Goal: Transaction & Acquisition: Purchase product/service

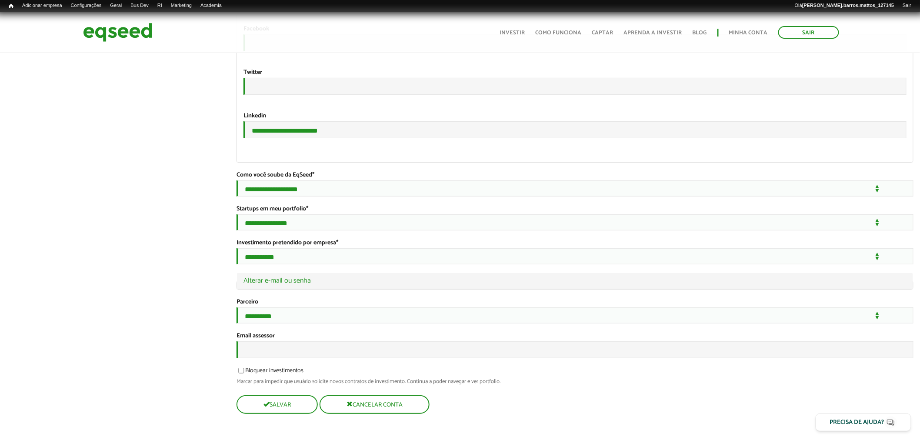
drag, startPoint x: 334, startPoint y: 131, endPoint x: 246, endPoint y: 134, distance: 87.4
click at [246, 134] on input "**********" at bounding box center [574, 129] width 663 height 17
click at [289, 358] on input "Email assessor" at bounding box center [574, 349] width 677 height 17
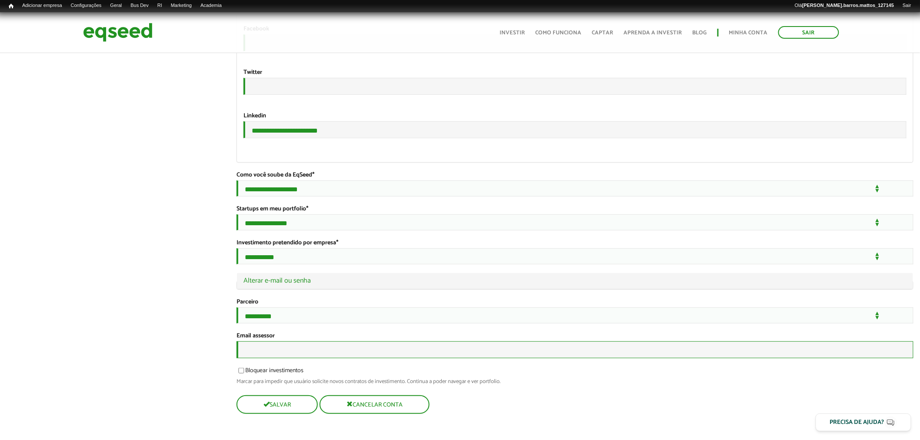
paste input "**********"
type input "**********"
drag, startPoint x: 356, startPoint y: 121, endPoint x: 187, endPoint y: 119, distance: 168.2
click at [298, 289] on legend "Ocultar Alterar e-mail ou senha" at bounding box center [575, 281] width 676 height 16
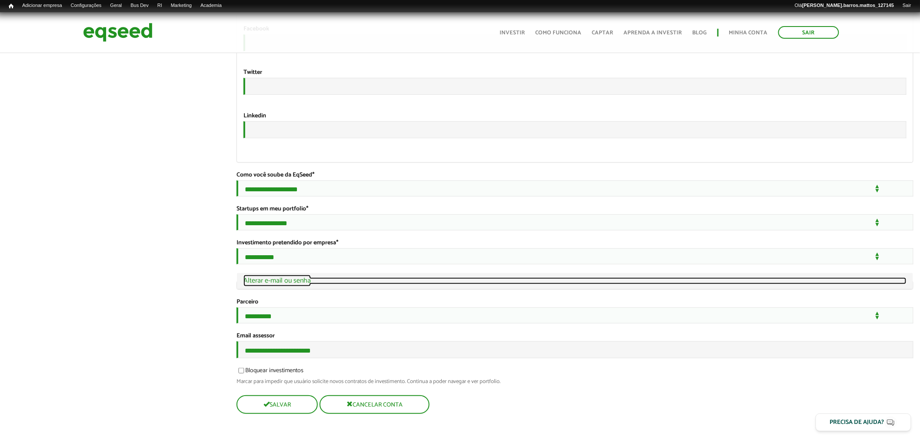
click at [297, 284] on link "Ocultar Alterar e-mail ou senha" at bounding box center [574, 280] width 663 height 7
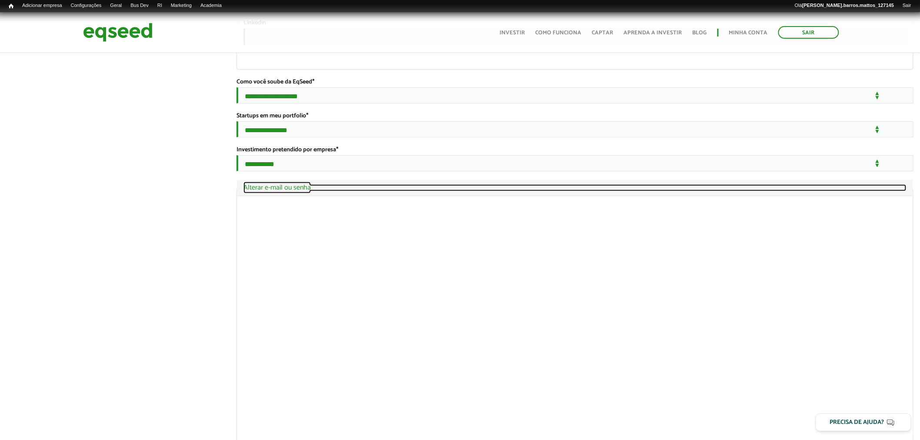
scroll to position [1674, 0]
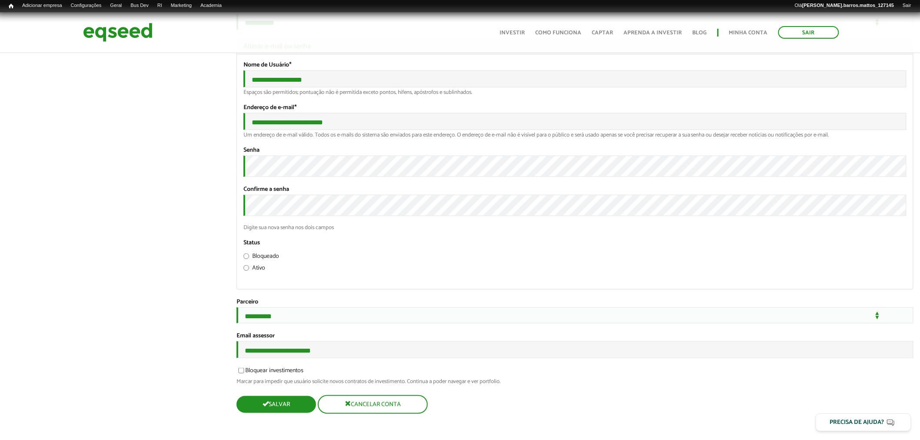
click at [259, 399] on button "Salvar" at bounding box center [276, 404] width 80 height 17
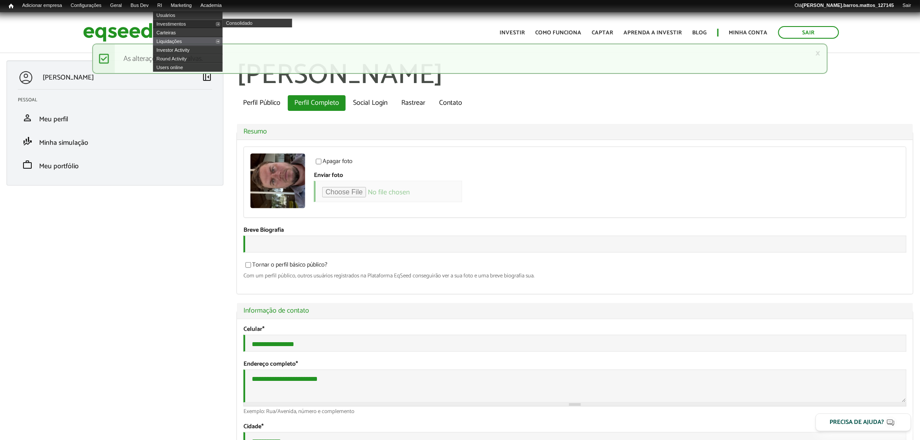
type input "**********"
click at [172, 21] on link "Investimentos" at bounding box center [188, 24] width 70 height 9
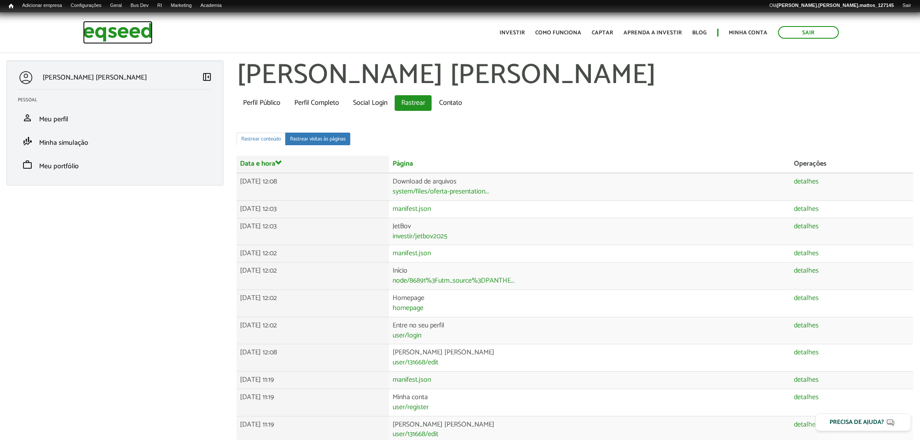
click at [128, 32] on img at bounding box center [118, 32] width 70 height 23
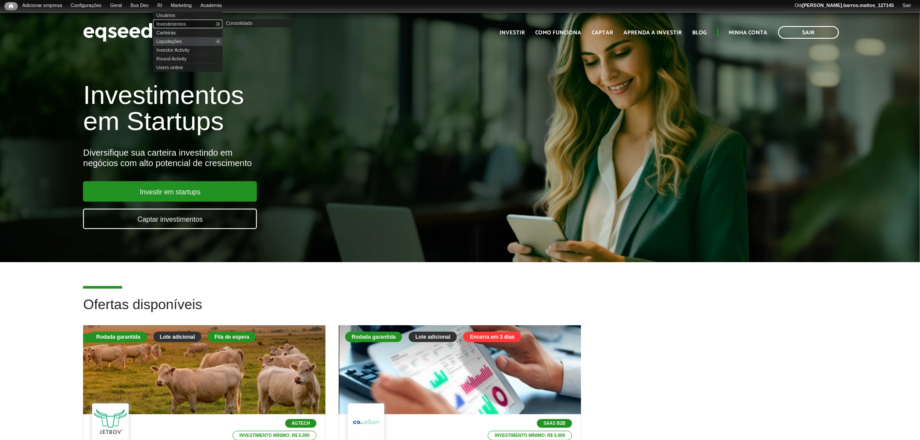
click at [172, 26] on link "Investimentos" at bounding box center [188, 24] width 70 height 9
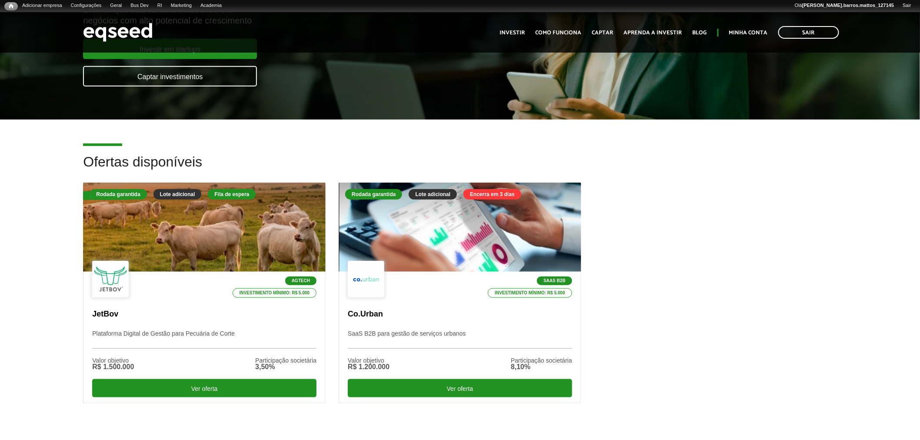
scroll to position [190, 0]
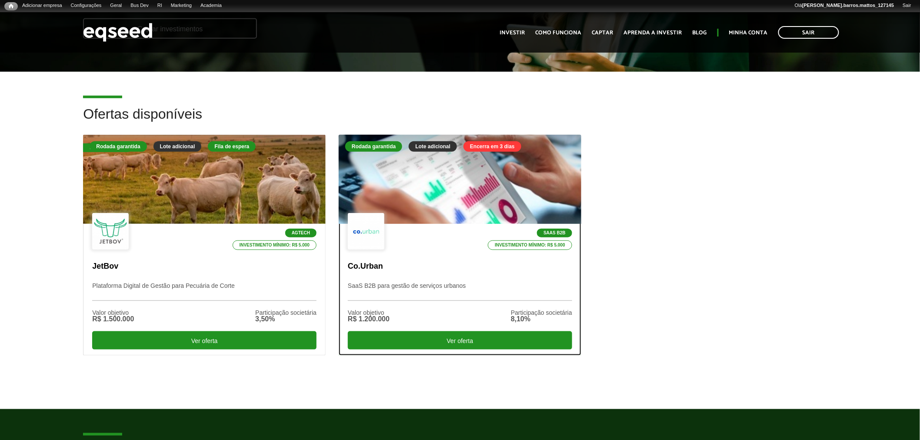
click at [470, 286] on p "SaaS B2B para gestão de serviços urbanos" at bounding box center [460, 291] width 224 height 19
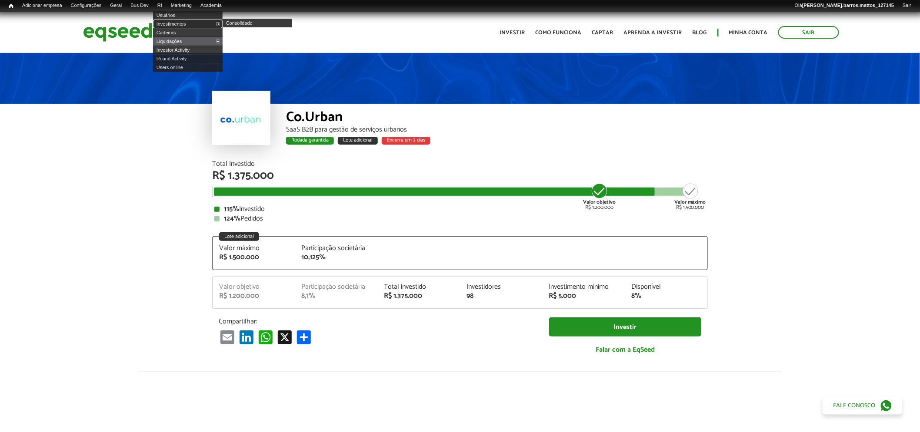
click at [177, 23] on link "Investimentos" at bounding box center [188, 24] width 70 height 9
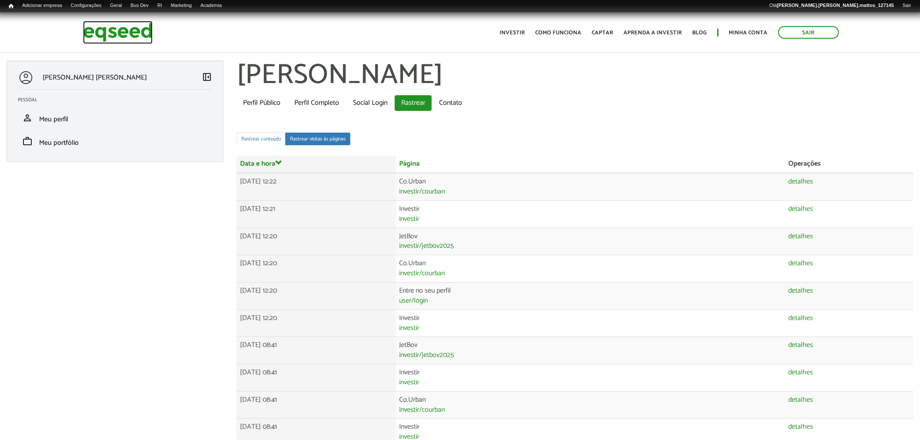
click at [141, 33] on img at bounding box center [118, 32] width 70 height 23
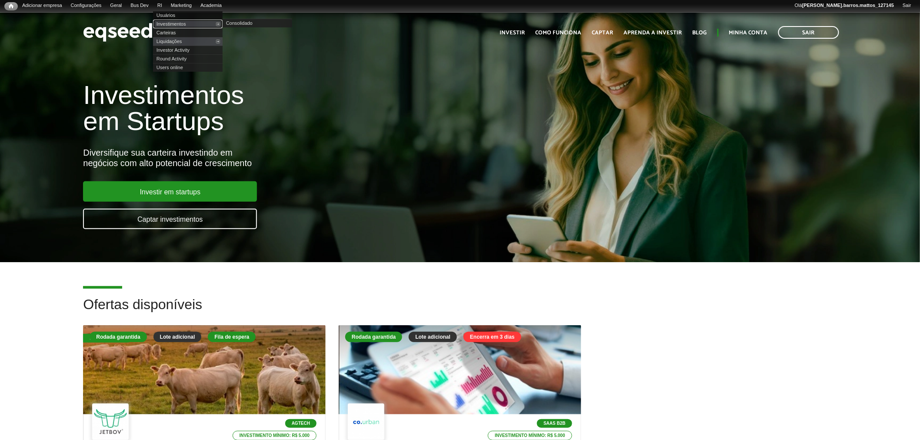
drag, startPoint x: 181, startPoint y: 24, endPoint x: 180, endPoint y: 18, distance: 6.2
click at [181, 24] on link "Investimentos" at bounding box center [188, 24] width 70 height 9
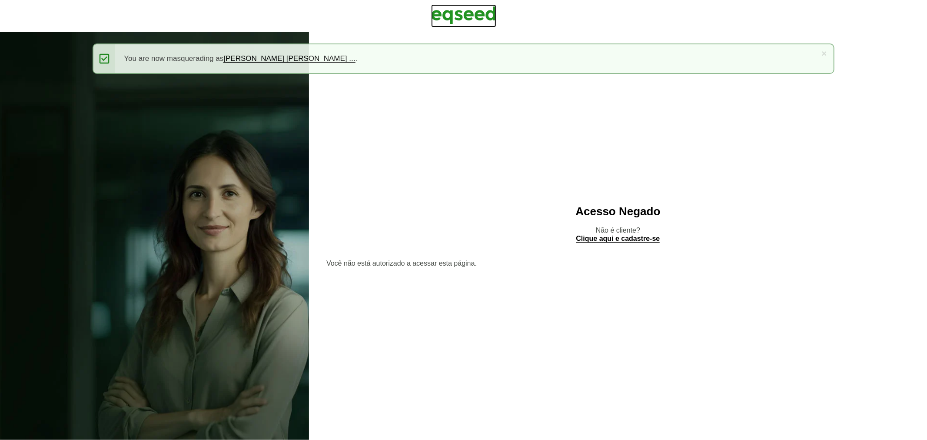
click at [450, 15] on img at bounding box center [463, 15] width 65 height 22
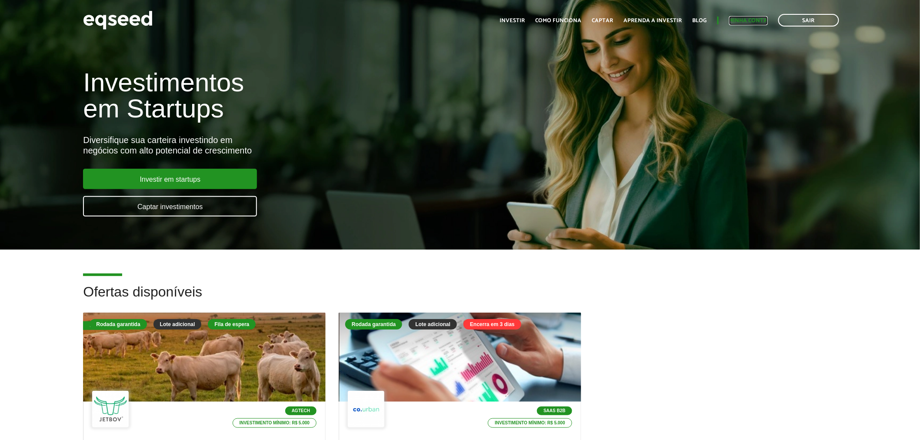
click at [754, 19] on link "Minha conta" at bounding box center [748, 21] width 39 height 6
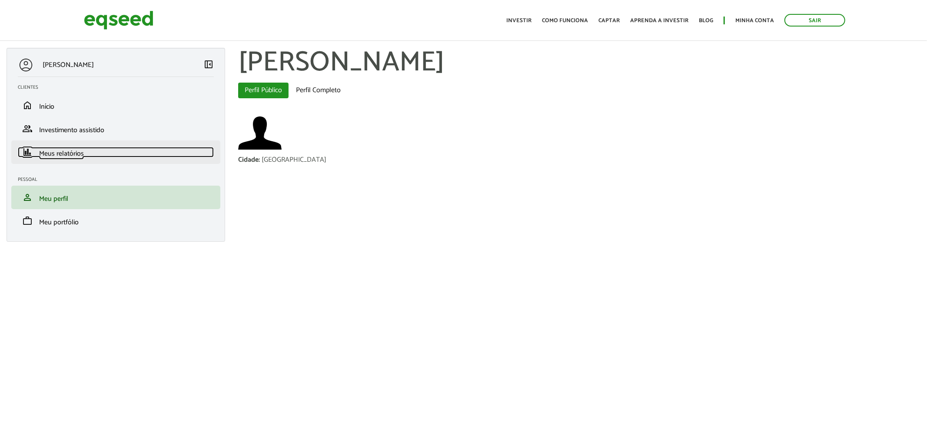
click at [161, 149] on link "finance Meus relatórios" at bounding box center [116, 152] width 196 height 10
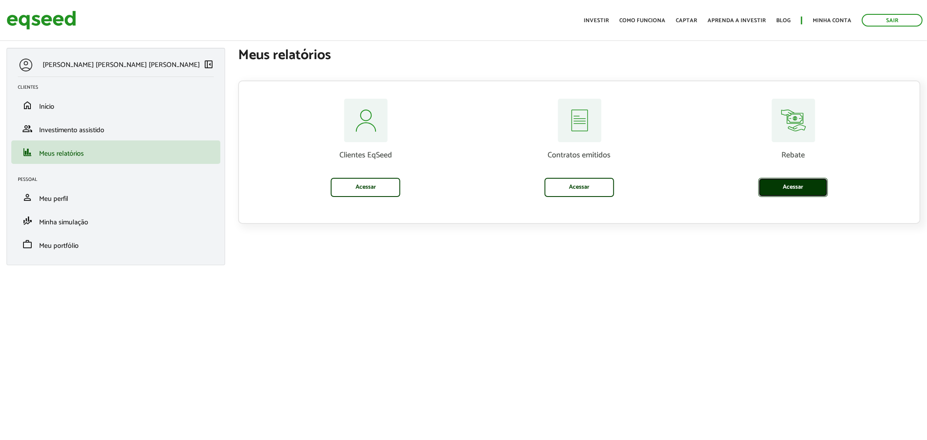
click at [769, 186] on link "Acessar" at bounding box center [793, 187] width 70 height 19
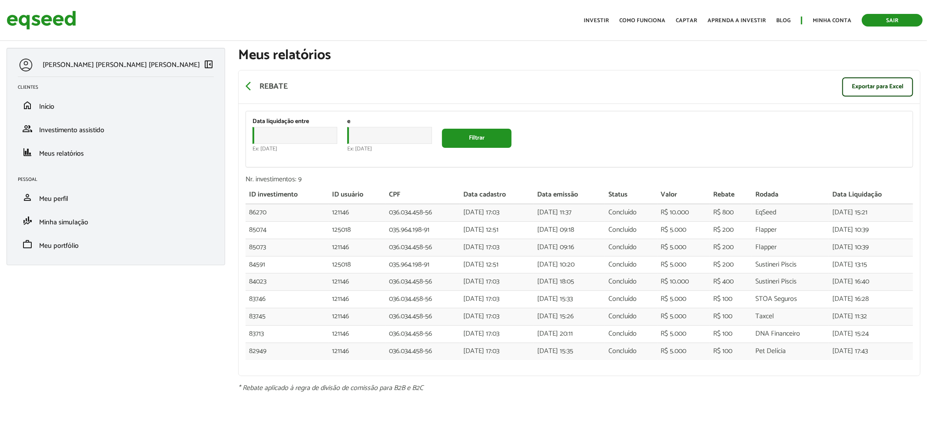
click at [874, 20] on link "Sair" at bounding box center [892, 20] width 61 height 13
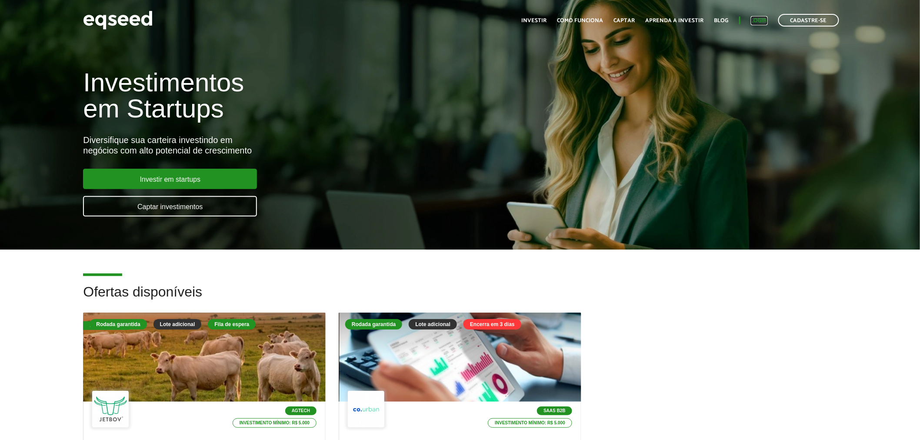
click at [765, 18] on link "Login" at bounding box center [759, 21] width 17 height 6
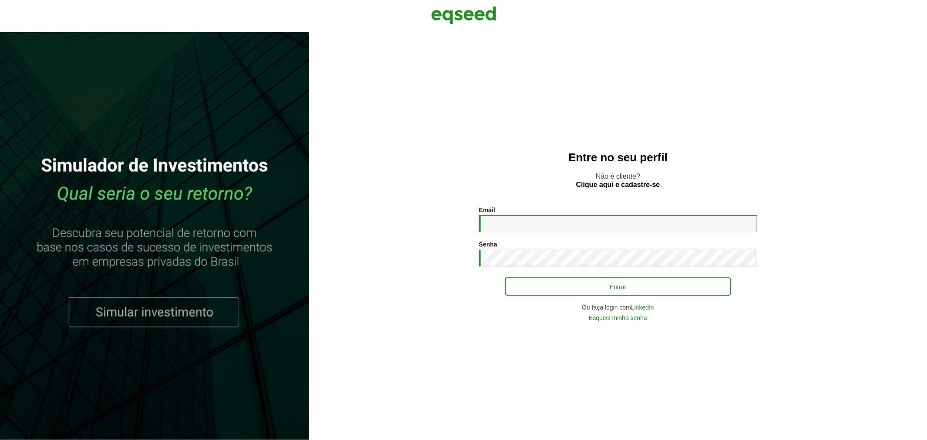
type input "**********"
click at [545, 284] on button "Entrar" at bounding box center [618, 286] width 226 height 17
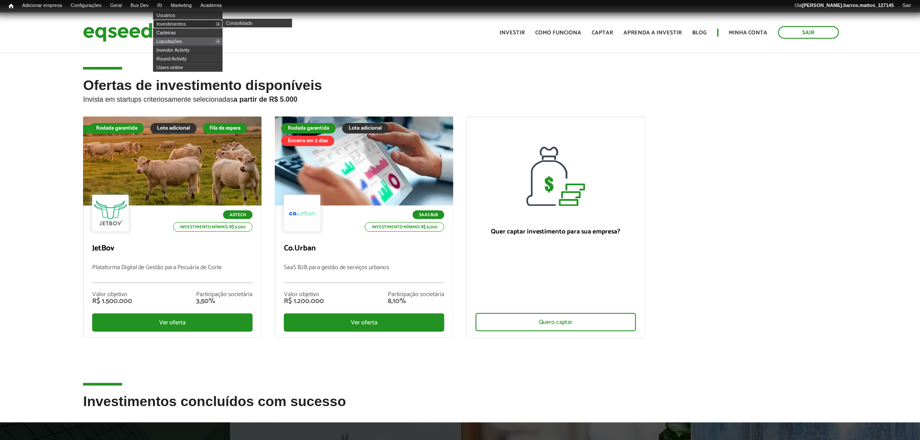
click at [171, 20] on link "Investimentos" at bounding box center [188, 24] width 70 height 9
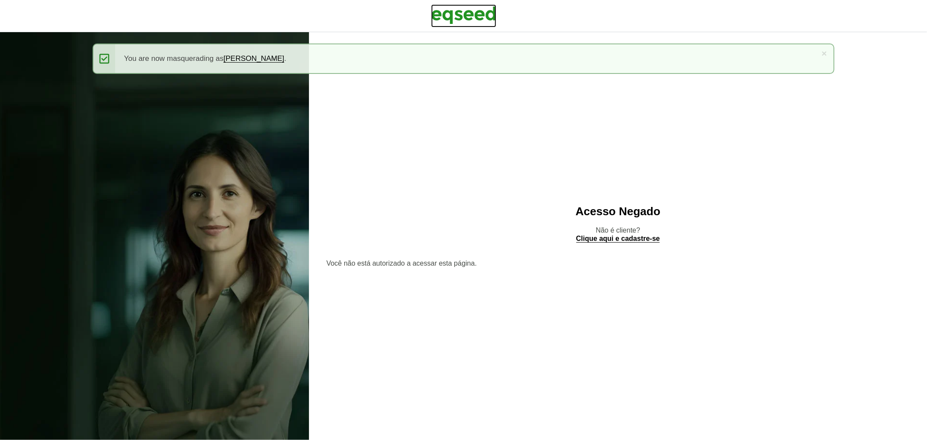
click at [479, 13] on img at bounding box center [463, 15] width 65 height 22
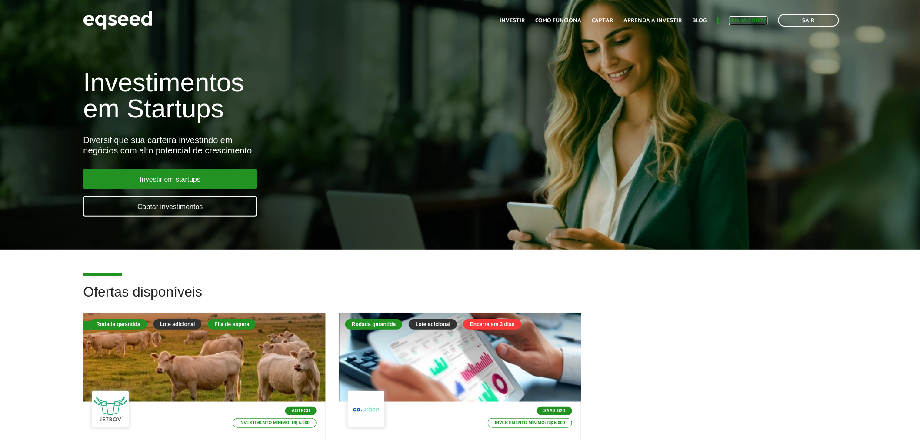
click at [751, 20] on link "Minha conta" at bounding box center [748, 21] width 39 height 6
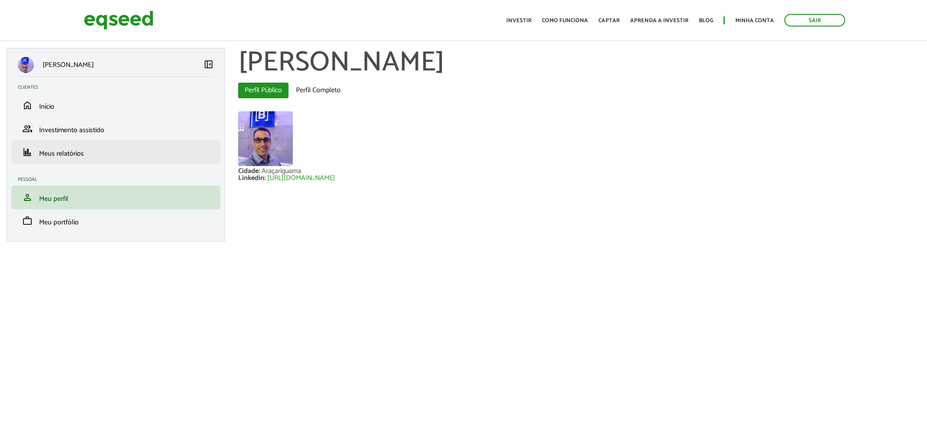
click at [93, 160] on li "finance Meus relatórios" at bounding box center [115, 151] width 209 height 23
drag, startPoint x: 305, startPoint y: 170, endPoint x: 262, endPoint y: 171, distance: 43.1
click at [262, 171] on div "Cidade : Araçariguama" at bounding box center [579, 171] width 682 height 7
copy div "Araçariguama"
click at [84, 152] on link "finance Meus relatórios" at bounding box center [116, 152] width 196 height 10
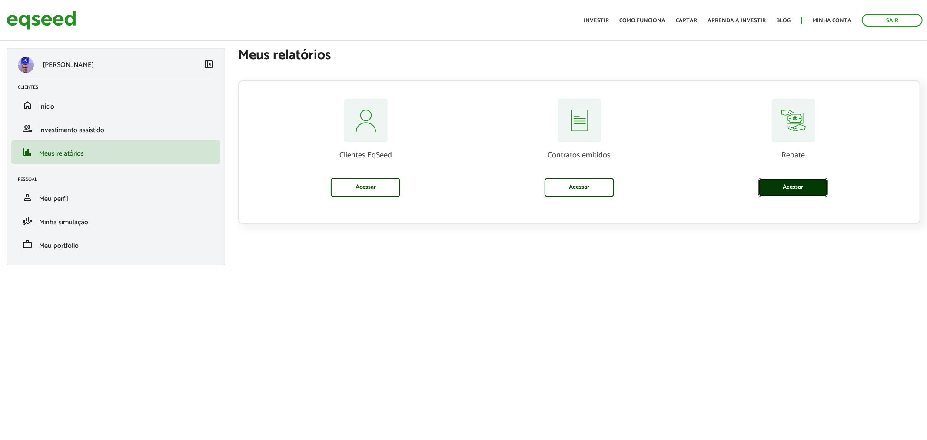
click at [786, 180] on link "Acessar" at bounding box center [793, 187] width 70 height 19
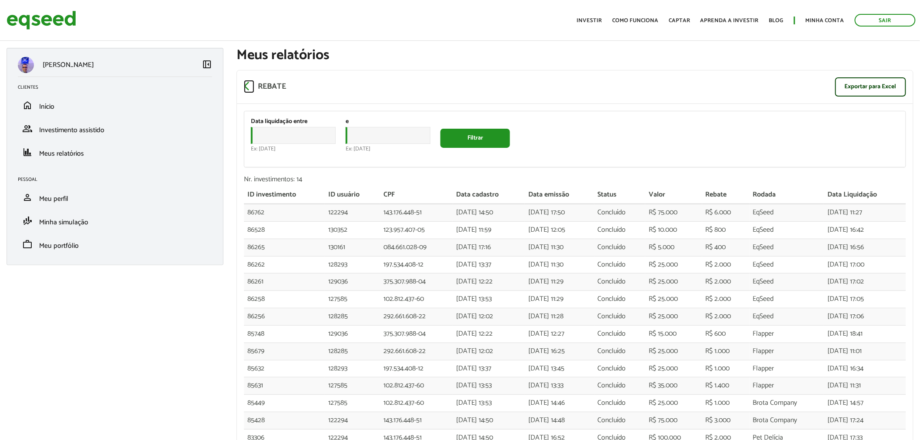
click at [247, 81] on span "arrow_back_ios" at bounding box center [249, 86] width 10 height 10
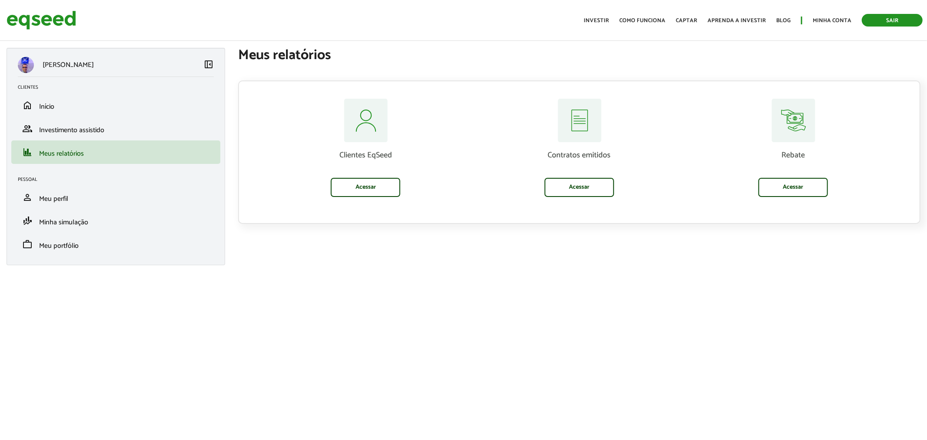
click at [879, 20] on link "Sair" at bounding box center [892, 20] width 61 height 13
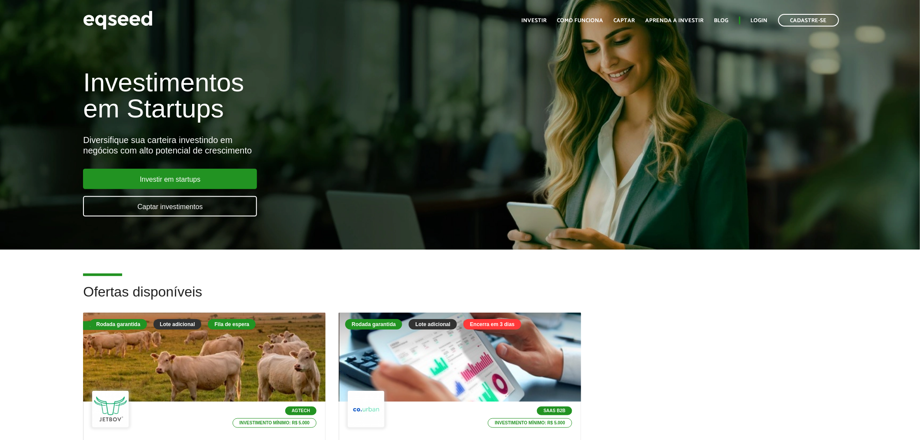
click at [762, 27] on div "Toggle navigation Início Investir Como funciona Captar Aprenda a investir Blog …" at bounding box center [680, 20] width 326 height 23
click at [761, 23] on link "Login" at bounding box center [759, 21] width 17 height 6
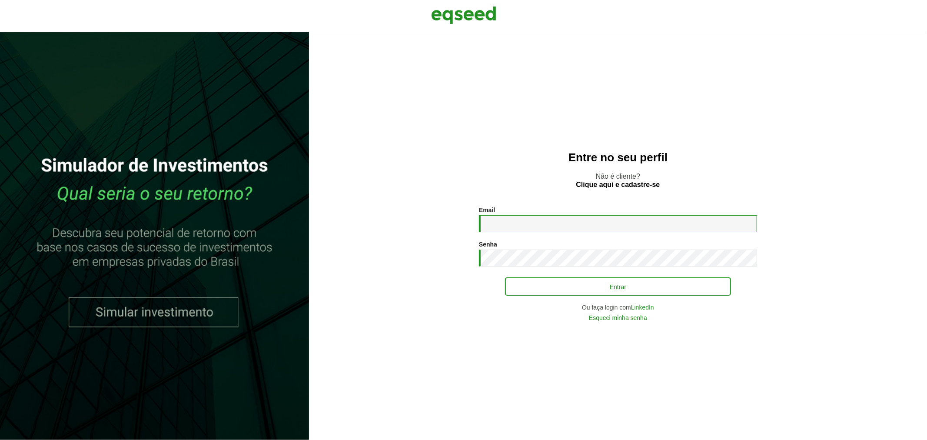
type input "**********"
click at [512, 285] on button "Entrar" at bounding box center [618, 286] width 226 height 17
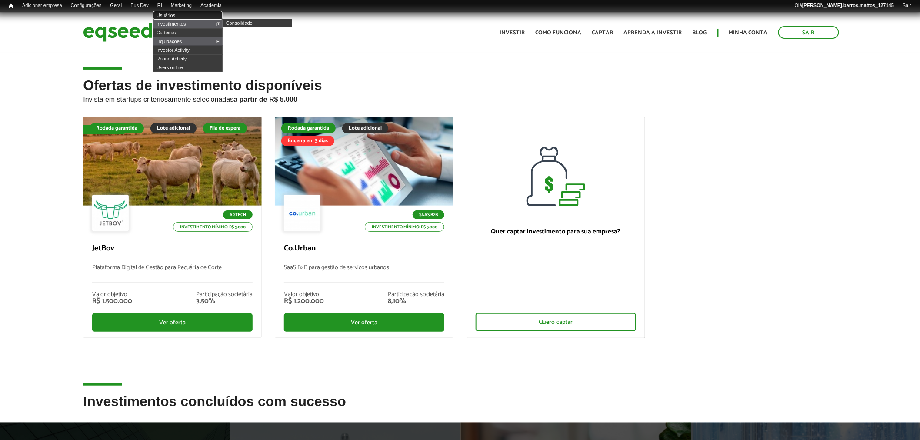
click at [180, 17] on link "Usuários" at bounding box center [188, 15] width 70 height 9
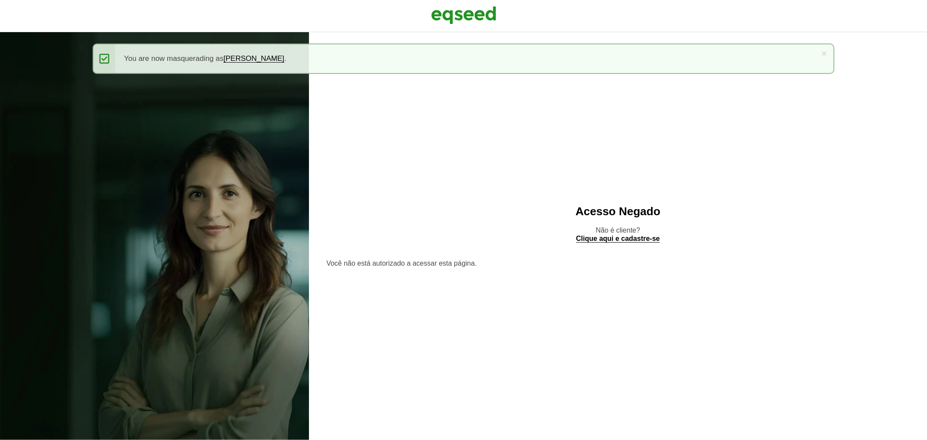
click at [451, 0] on div at bounding box center [463, 16] width 927 height 32
click at [451, 14] on img at bounding box center [463, 15] width 65 height 22
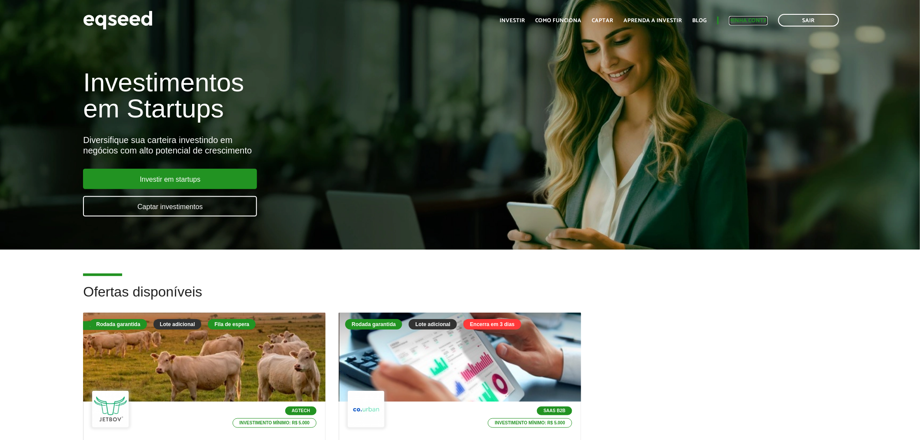
click at [754, 19] on link "Minha conta" at bounding box center [748, 21] width 39 height 6
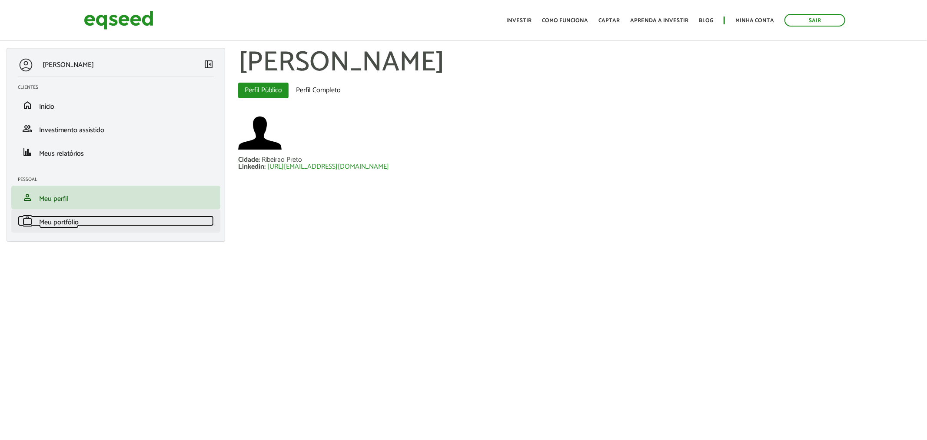
click at [144, 221] on link "work Meu portfólio" at bounding box center [116, 221] width 196 height 10
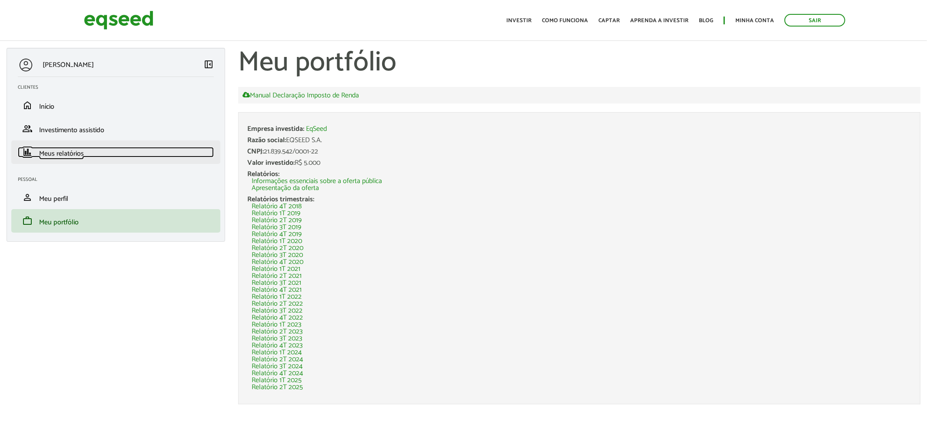
click at [105, 153] on link "finance Meus relatórios" at bounding box center [116, 152] width 196 height 10
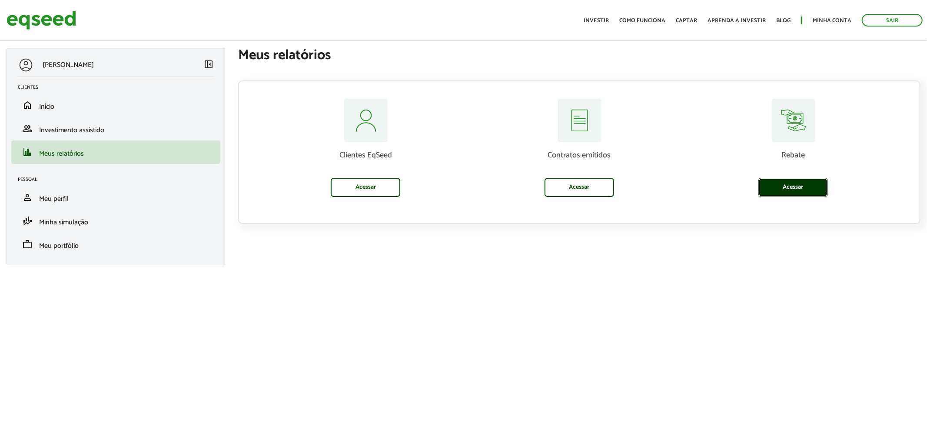
click at [762, 179] on link "Acessar" at bounding box center [793, 187] width 70 height 19
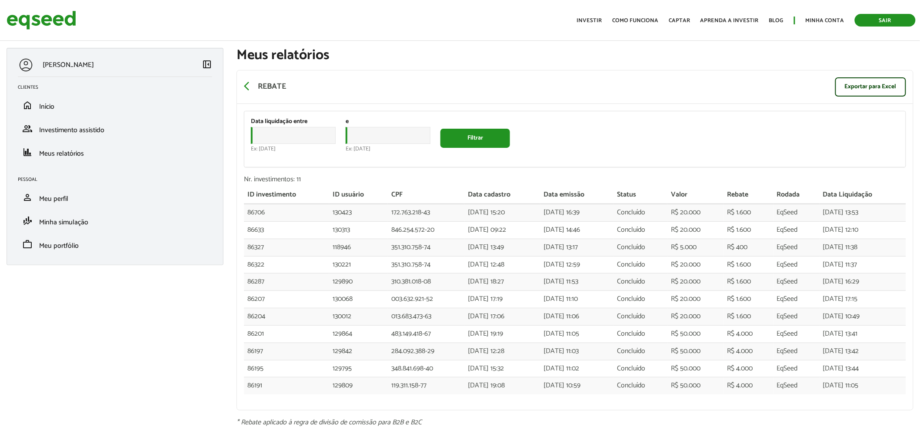
click at [868, 19] on link "Sair" at bounding box center [885, 20] width 61 height 13
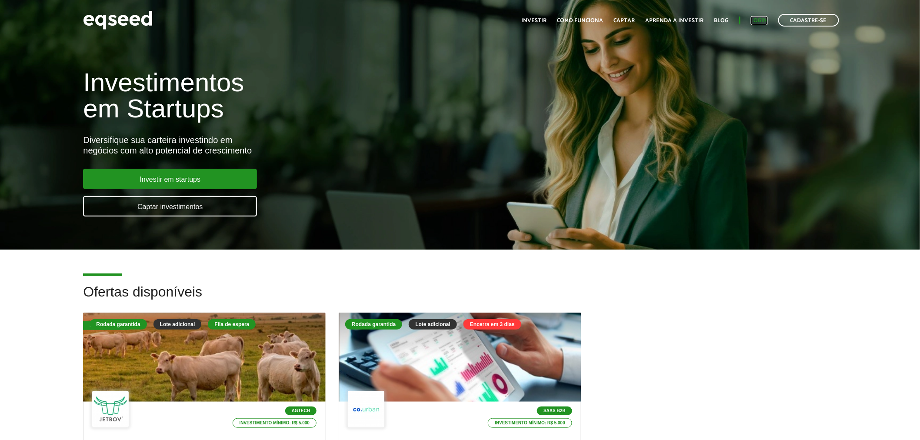
click at [763, 23] on link "Login" at bounding box center [759, 21] width 17 height 6
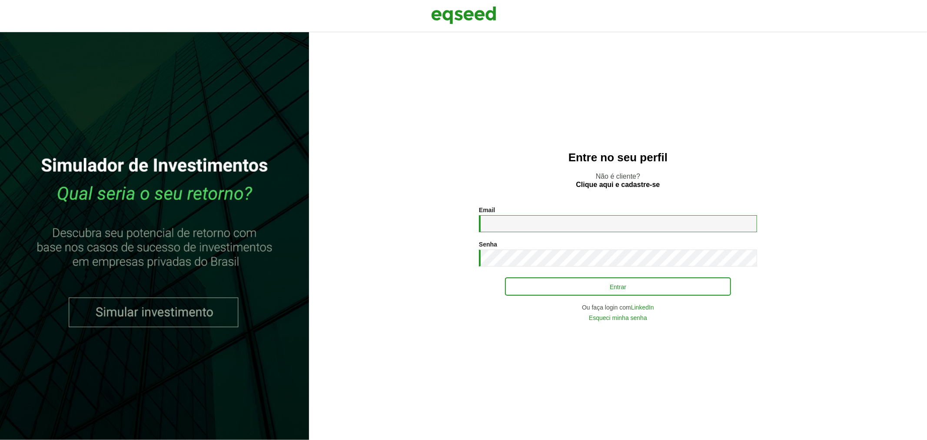
type input "**********"
click at [538, 290] on button "Entrar" at bounding box center [618, 286] width 226 height 17
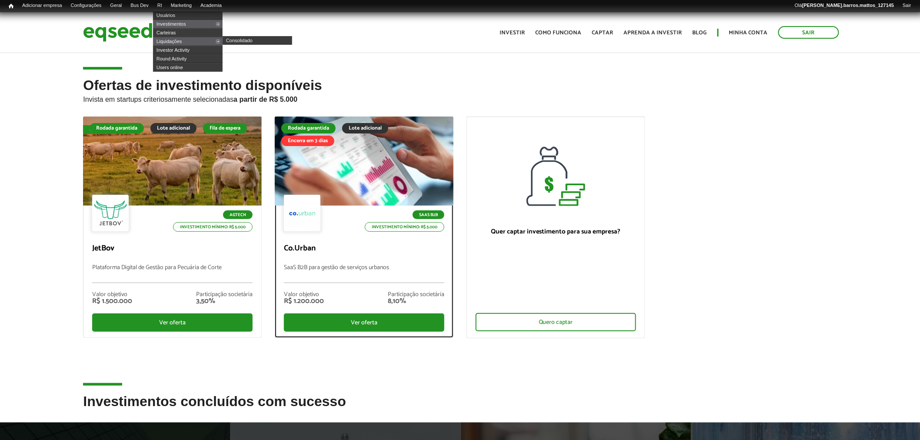
click at [319, 160] on div at bounding box center [364, 161] width 214 height 107
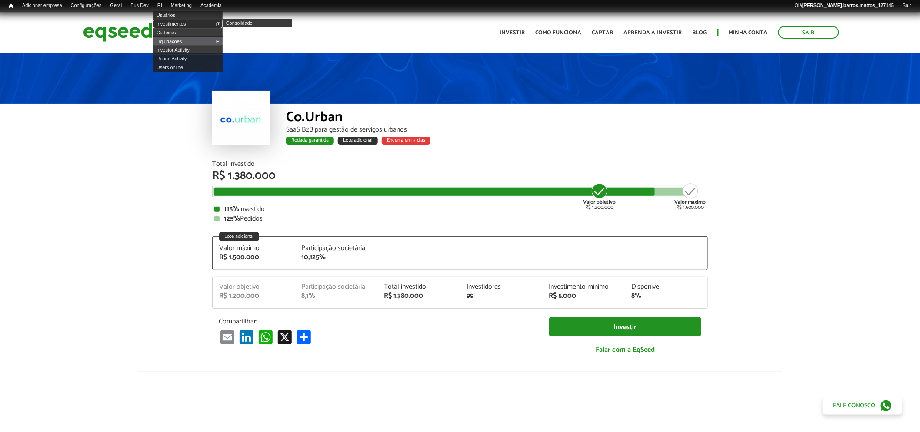
click at [175, 24] on link "Investimentos" at bounding box center [188, 24] width 70 height 9
